Goal: Book appointment/travel/reservation

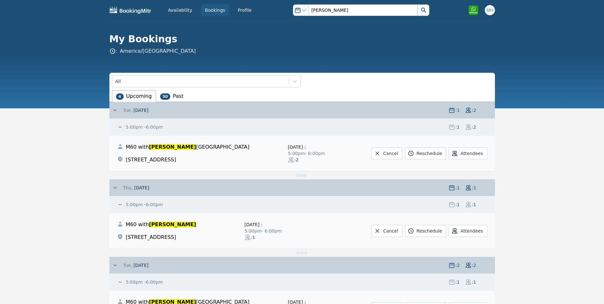
drag, startPoint x: 291, startPoint y: 14, endPoint x: 251, endPoint y: 19, distance: 40.7
click at [251, 19] on div "Availability Bookings Profile Open options [PERSON_NAME] Open user menu Open op…" at bounding box center [302, 10] width 386 height 20
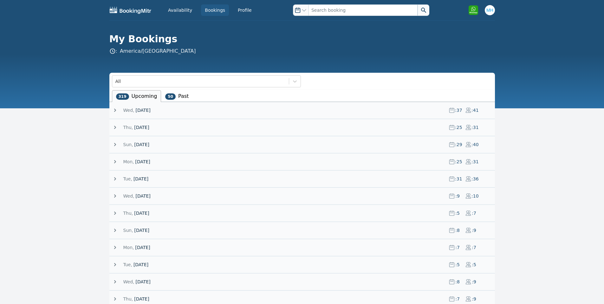
click at [130, 109] on span "Wed," at bounding box center [128, 110] width 11 height 6
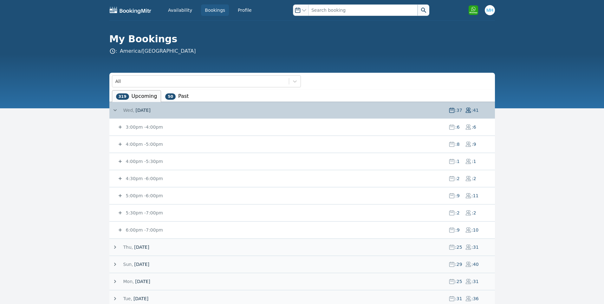
click at [147, 126] on small "3:00pm - 4:00pm" at bounding box center [144, 126] width 38 height 5
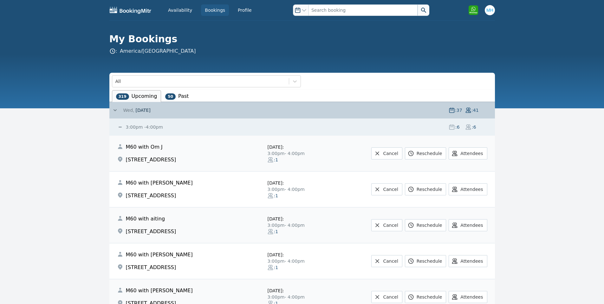
click at [143, 127] on small "3:00pm - 4:00pm" at bounding box center [144, 126] width 38 height 5
